Goal: Information Seeking & Learning: Learn about a topic

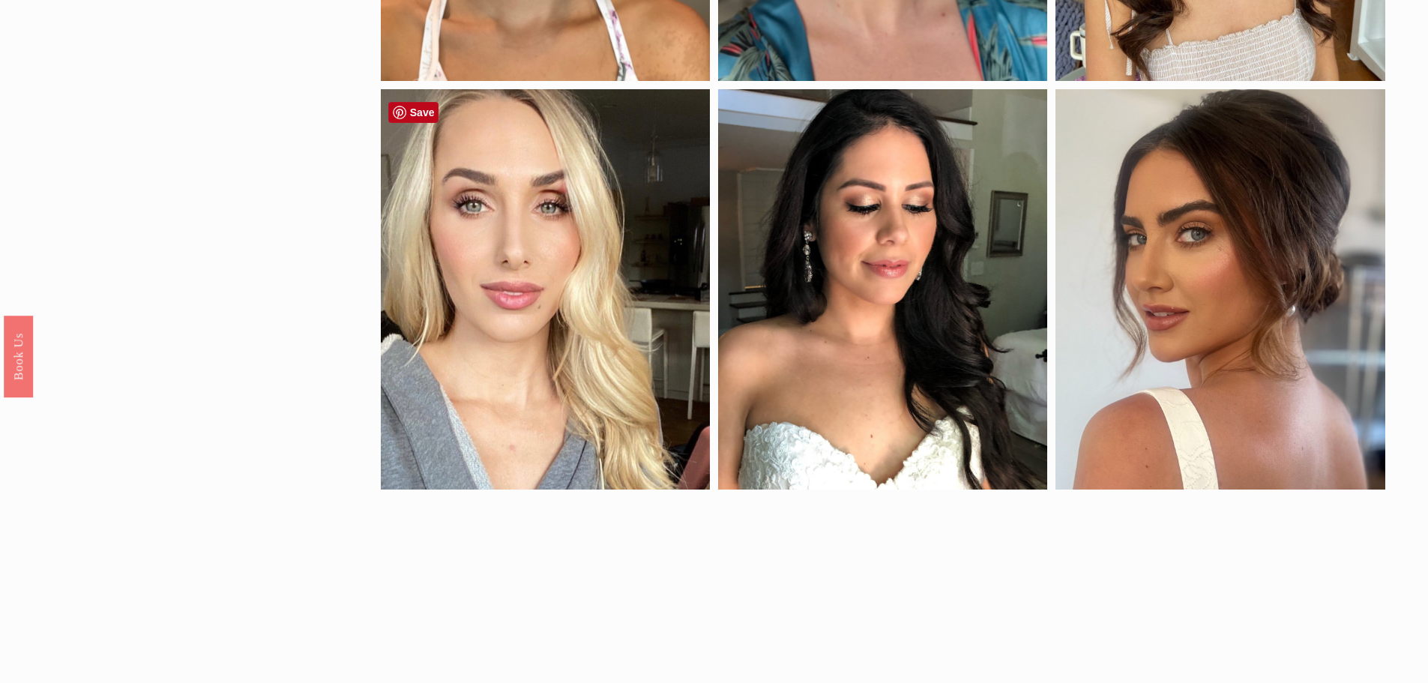
scroll to position [1049, 0]
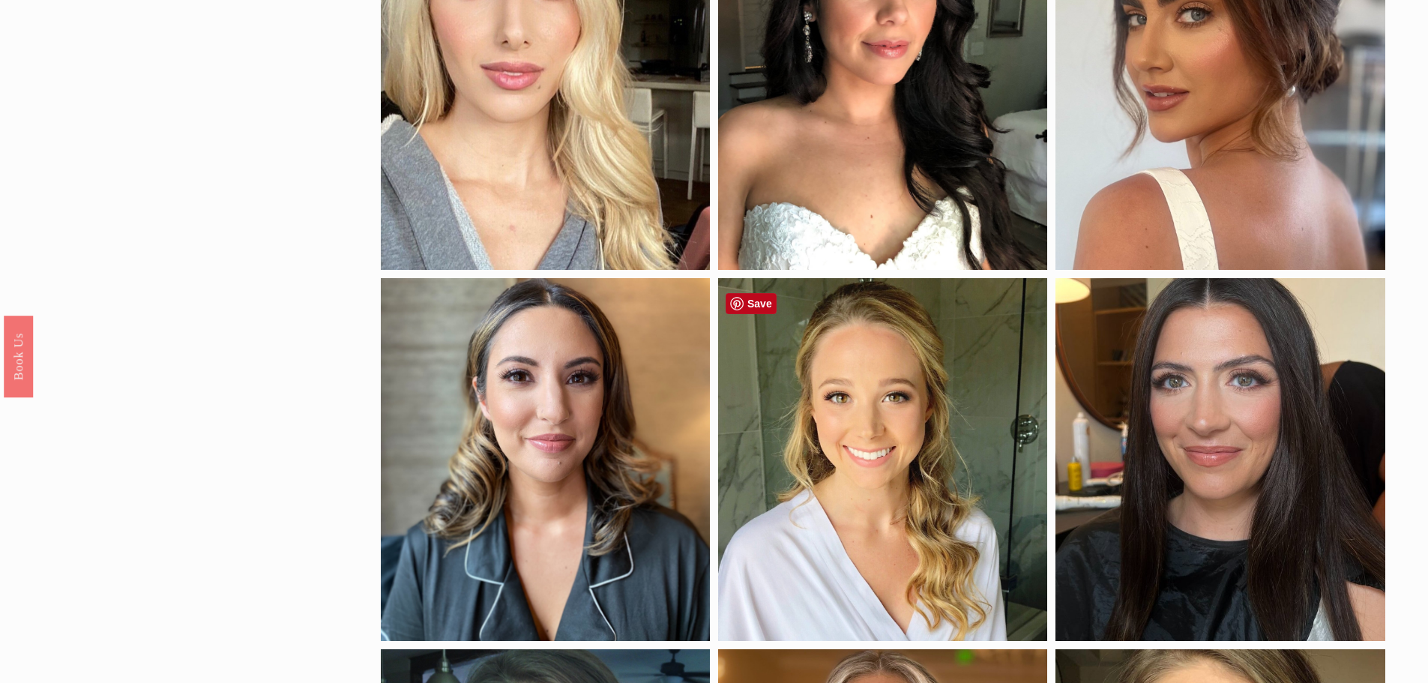
drag, startPoint x: 782, startPoint y: 413, endPoint x: 902, endPoint y: 486, distance: 139.6
drag, startPoint x: 902, startPoint y: 486, endPoint x: 114, endPoint y: 447, distance: 788.5
click at [114, 447] on div "by style glam natural pop of color soft glam application airbrush traditional s…" at bounding box center [714, 199] width 1428 height 2143
click at [316, 414] on div "by style glam natural pop of color soft glam application airbrush traditional s…" at bounding box center [714, 199] width 1428 height 2143
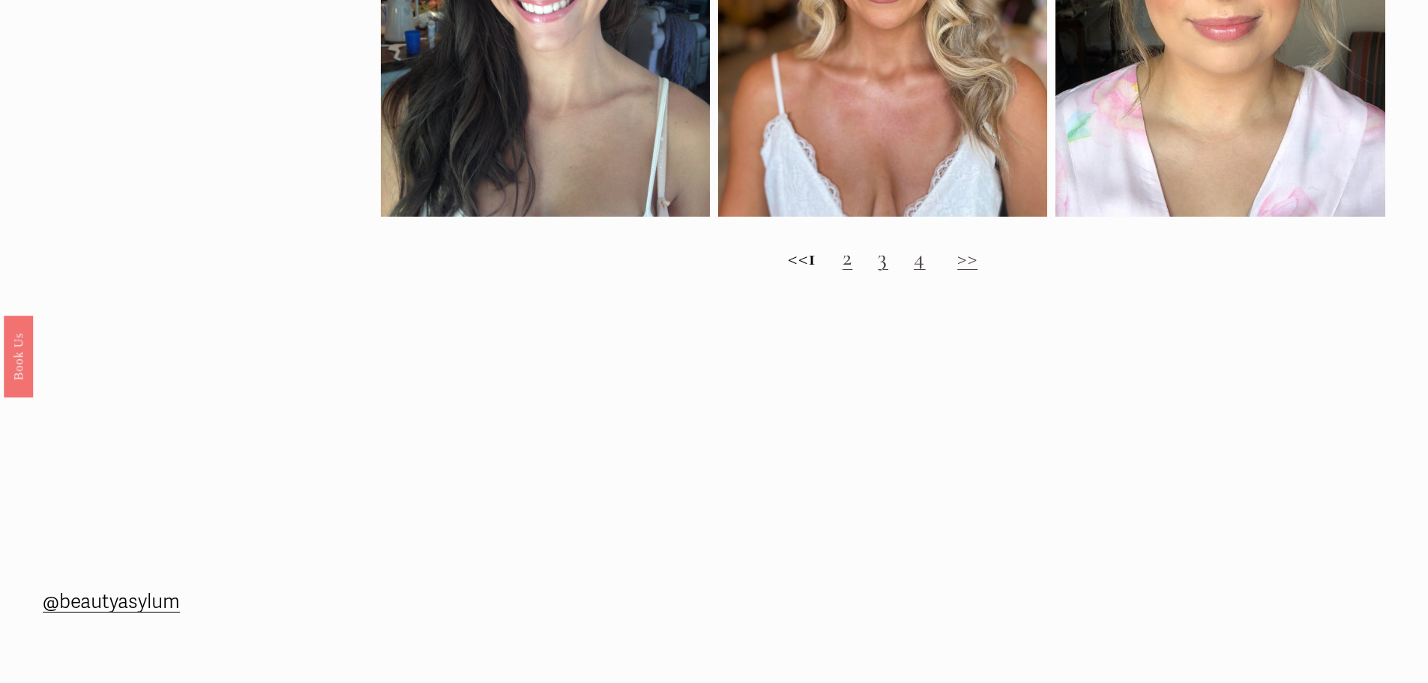
scroll to position [1948, 0]
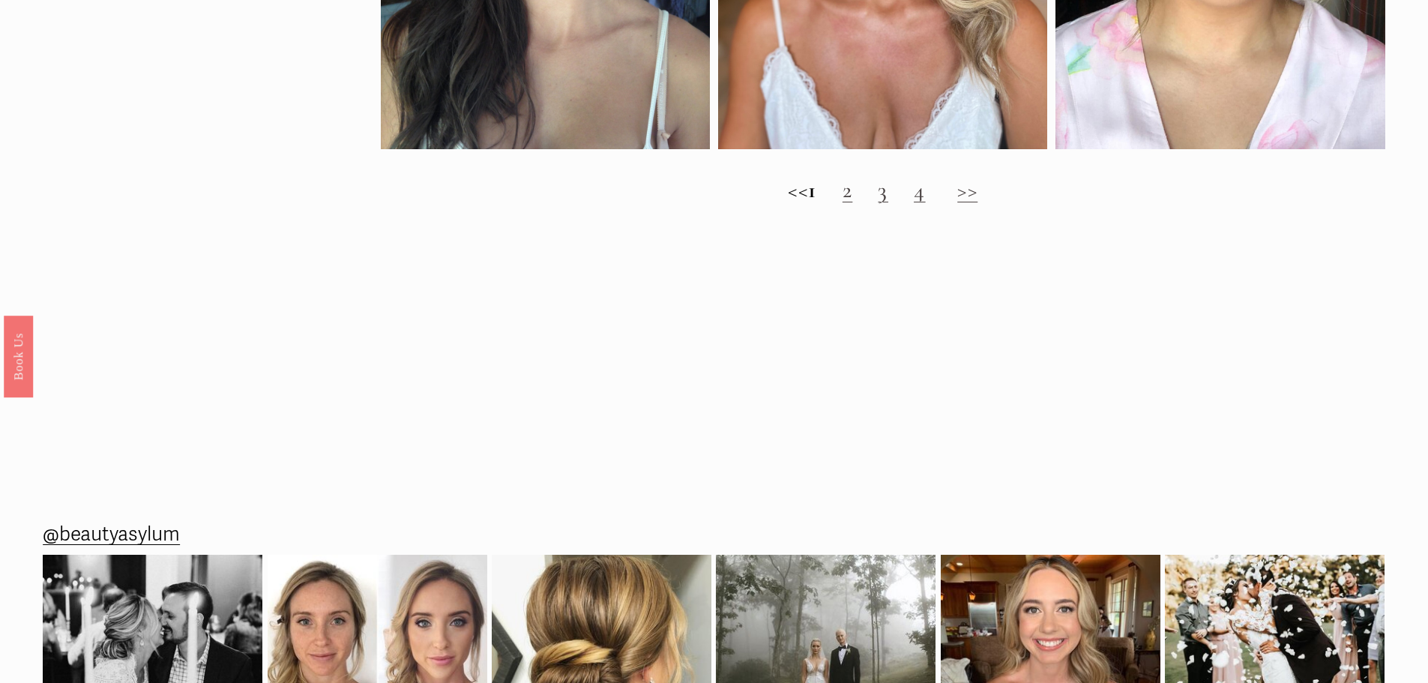
click at [853, 204] on link "2" at bounding box center [847, 190] width 10 height 28
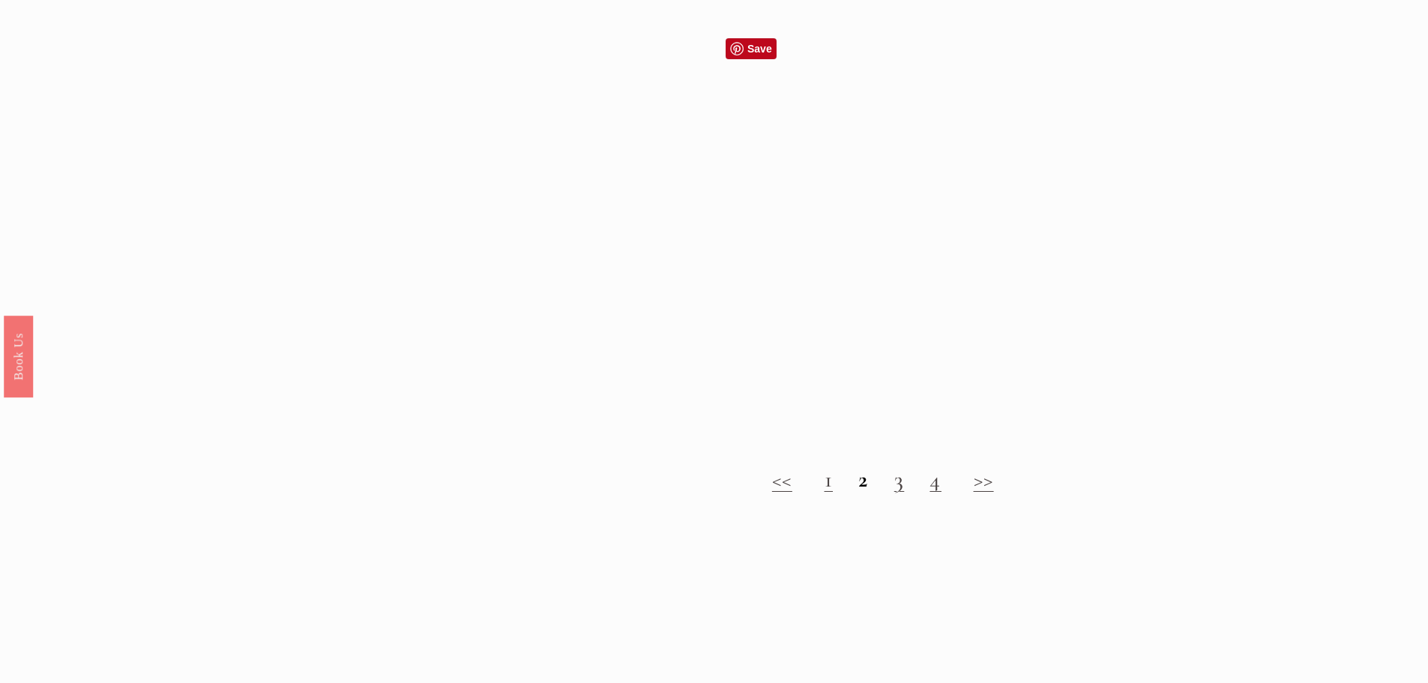
scroll to position [1649, 0]
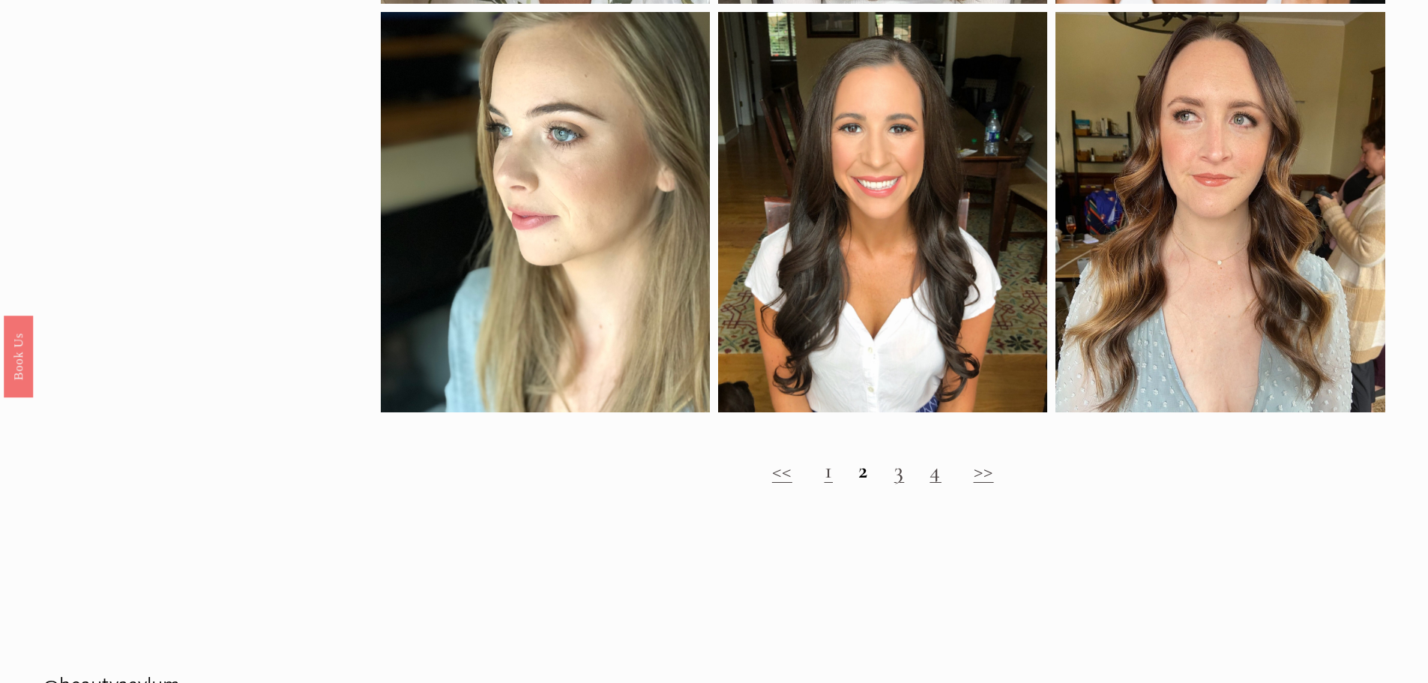
click at [899, 483] on link "3" at bounding box center [899, 470] width 10 height 28
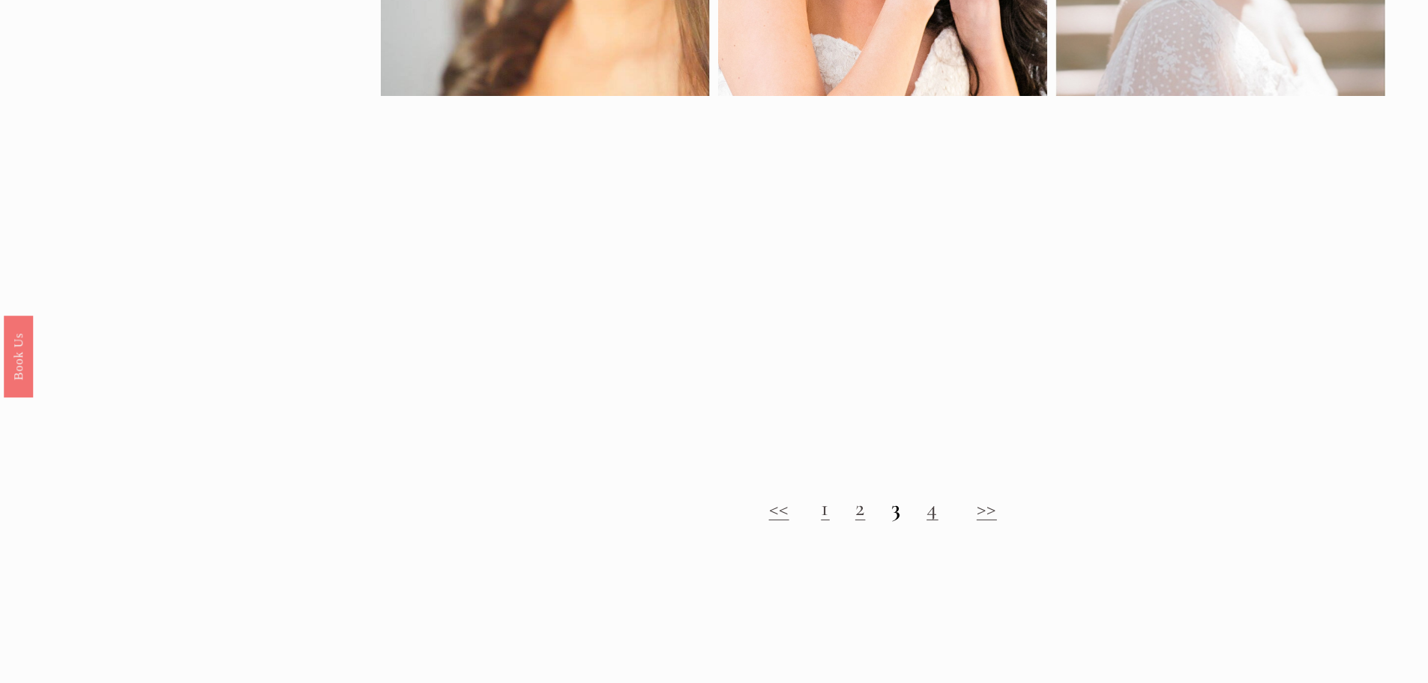
scroll to position [1199, 0]
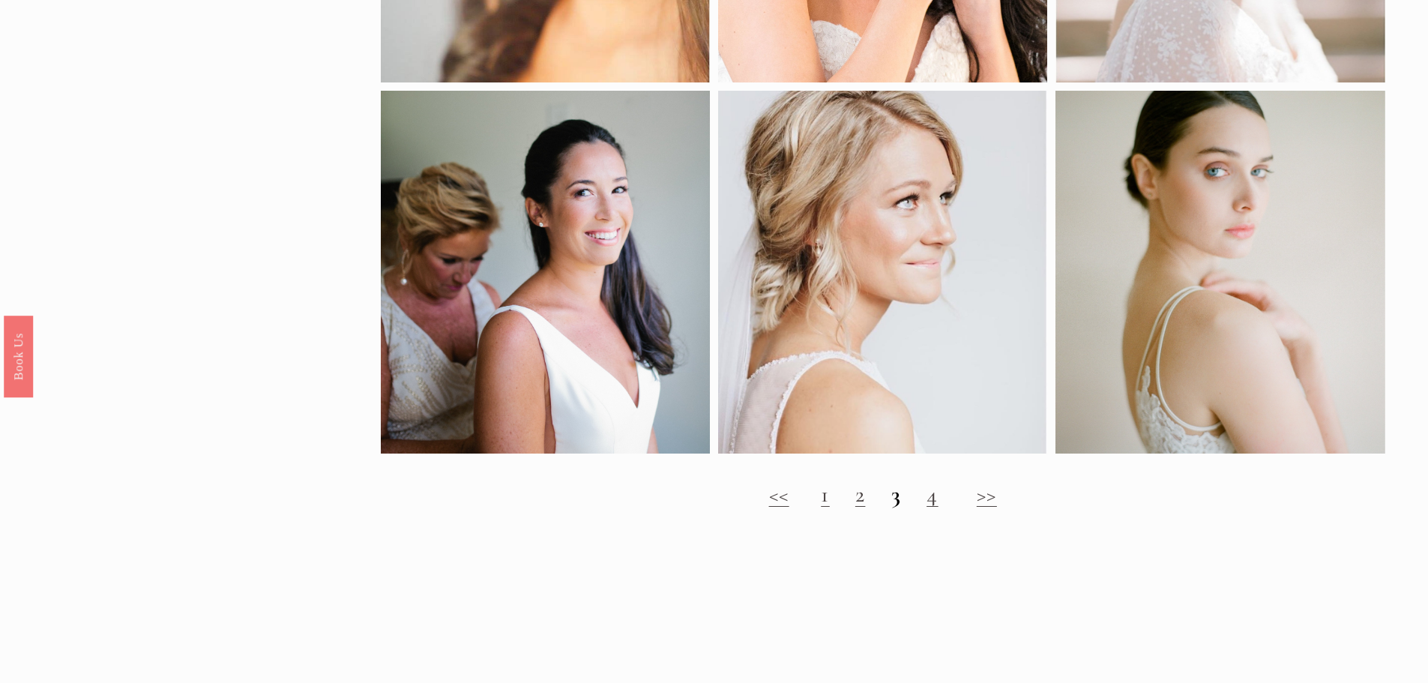
click at [931, 508] on link "4" at bounding box center [932, 494] width 12 height 28
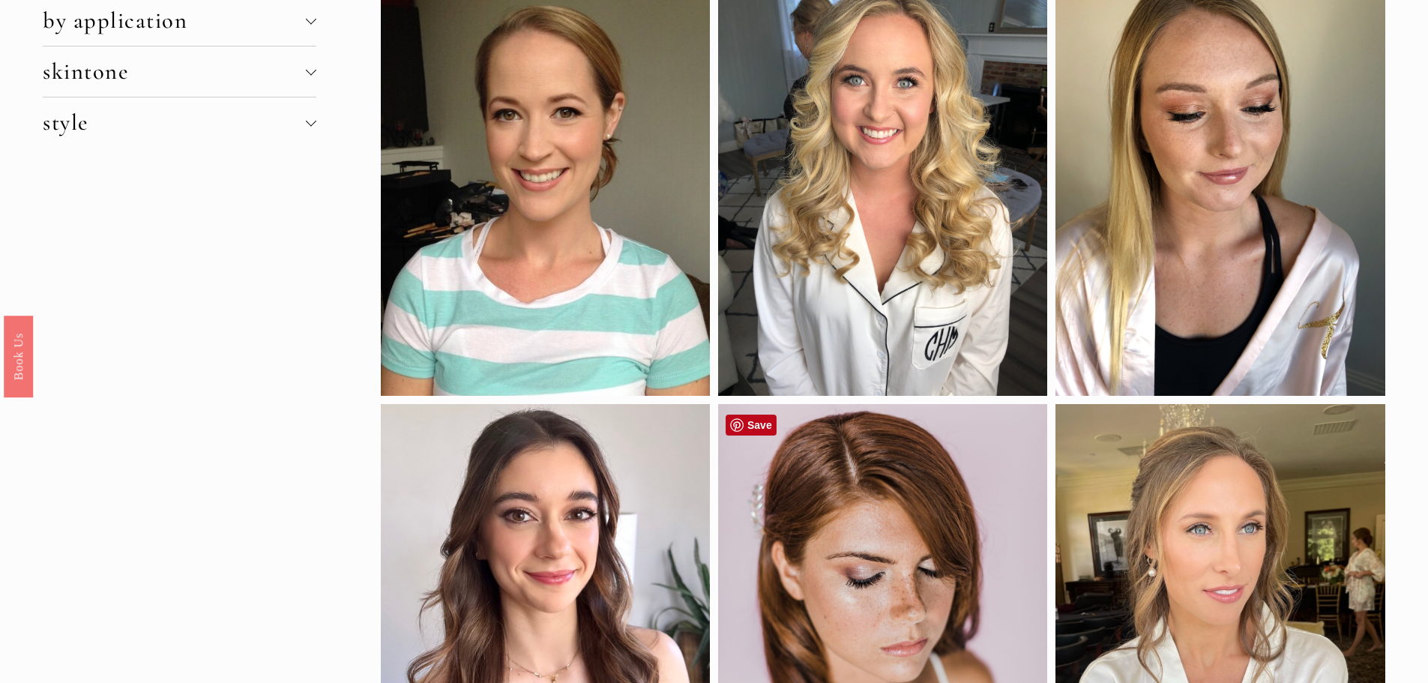
scroll to position [150, 0]
